Goal: Consume media (video, audio)

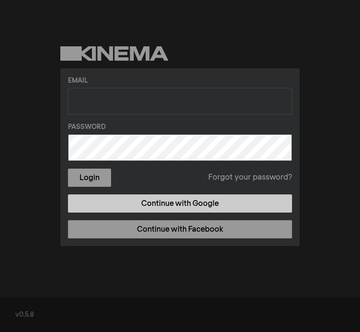
click at [180, 204] on link "Continue with Google" at bounding box center [180, 204] width 224 height 18
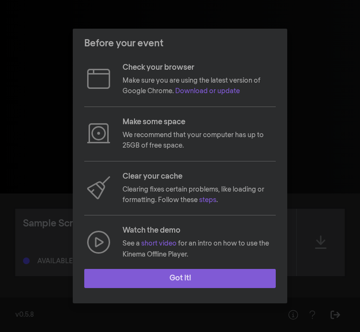
click at [209, 277] on button "Got it!" at bounding box center [179, 278] width 191 height 19
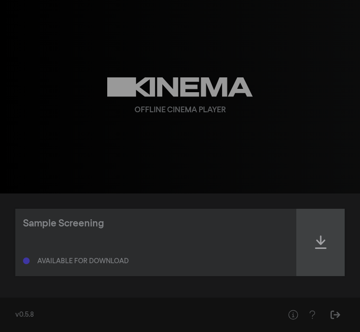
click at [319, 250] on icon at bounding box center [320, 242] width 11 height 15
click at [319, 247] on icon at bounding box center [320, 242] width 11 height 13
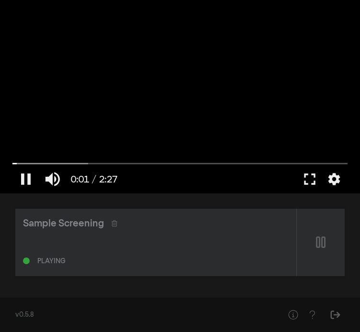
click at [188, 146] on div at bounding box center [180, 97] width 344 height 194
type input "1.88704"
